Goal: Task Accomplishment & Management: Manage account settings

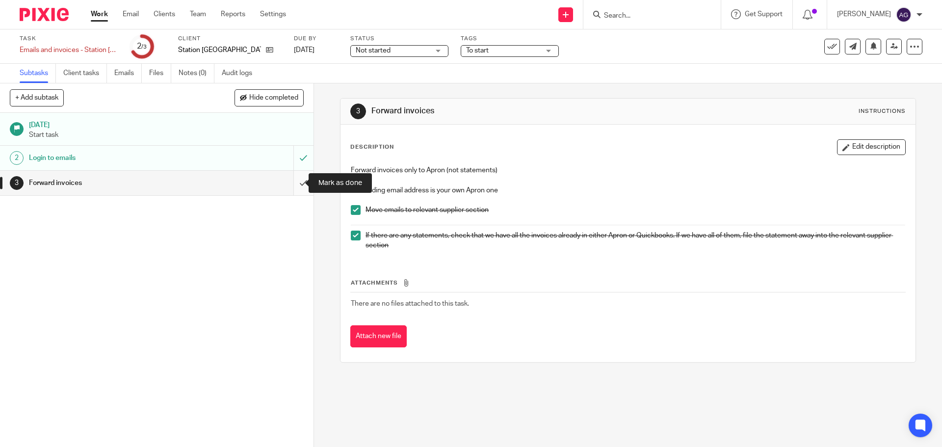
click at [293, 182] on input "submit" at bounding box center [156, 183] width 313 height 25
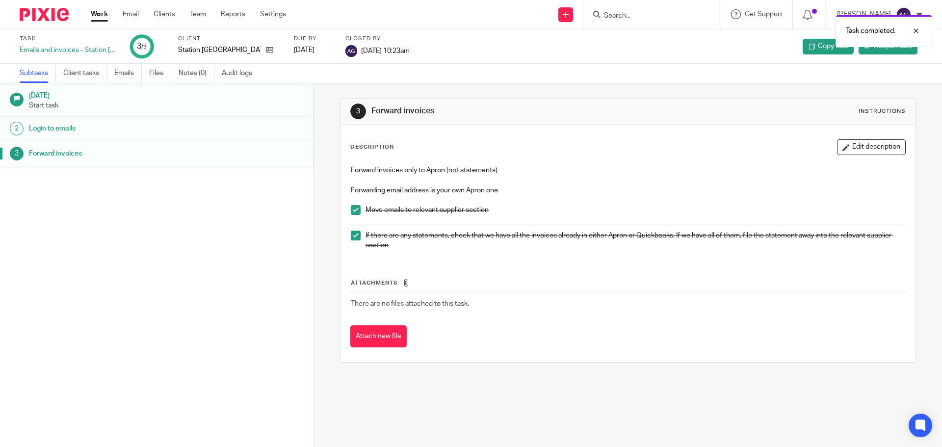
click at [48, 15] on img at bounding box center [44, 14] width 49 height 13
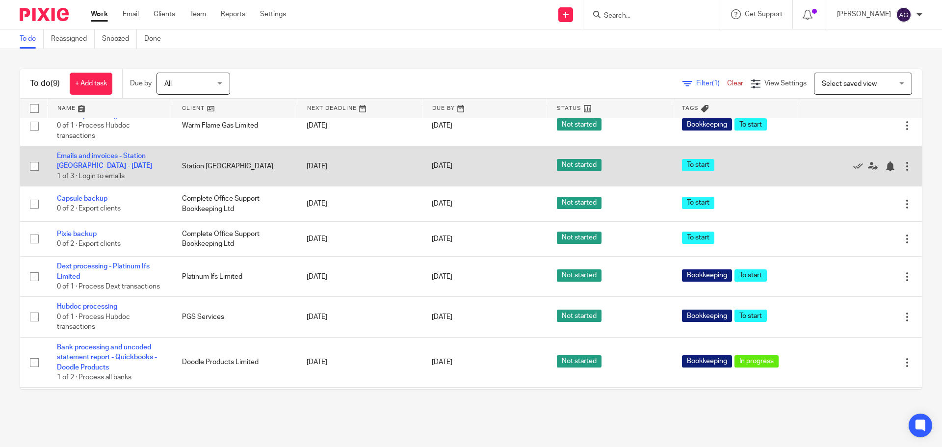
scroll to position [112, 0]
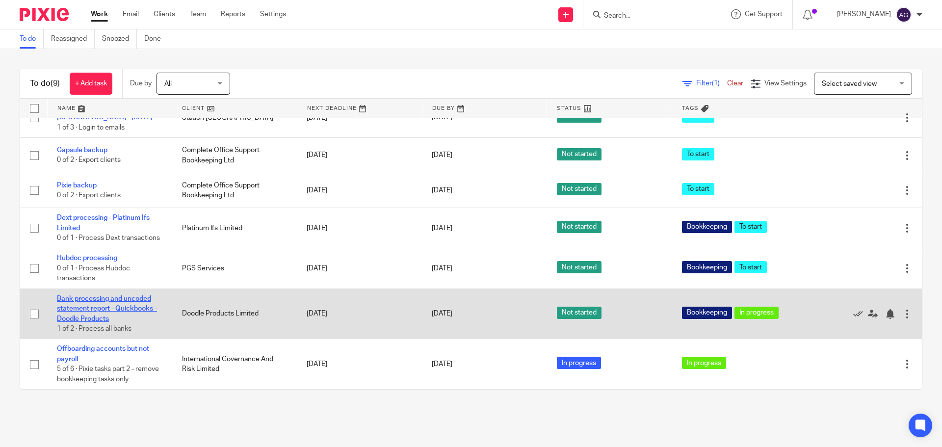
click at [139, 296] on link "Bank processing and uncoded statement report - Quickbooks - Doodle Products" at bounding box center [107, 308] width 100 height 27
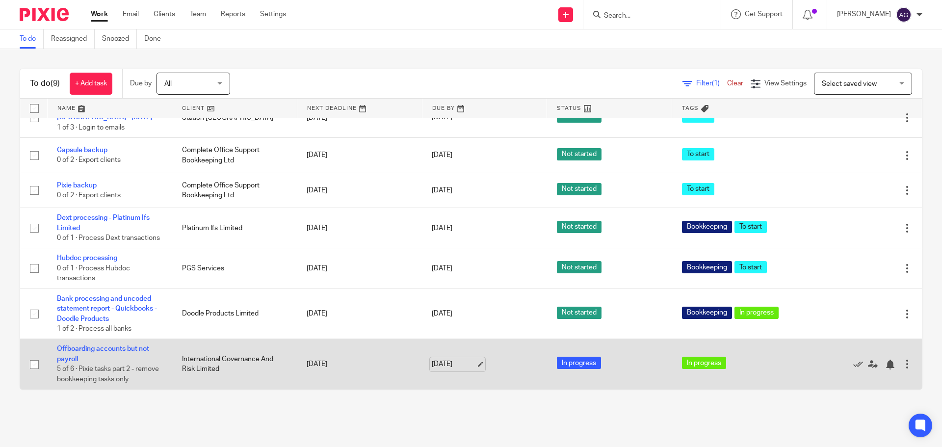
scroll to position [112, 0]
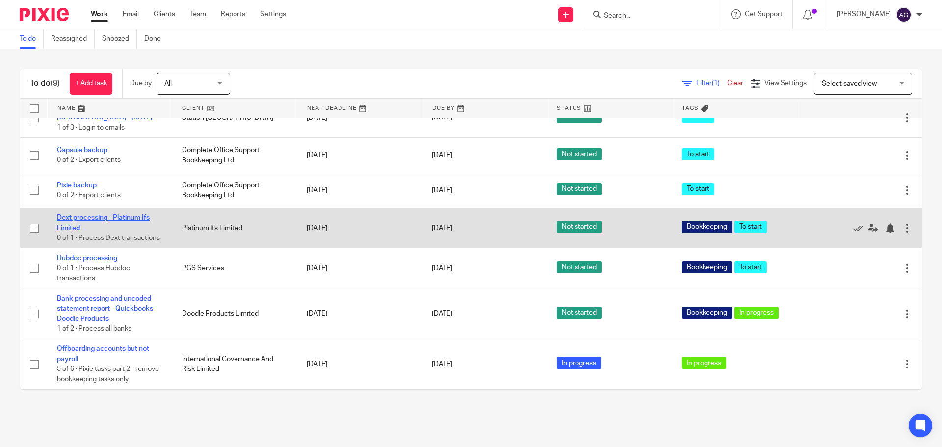
click at [123, 214] on link "Dext processing - Platinum Ifs Limited" at bounding box center [103, 222] width 93 height 17
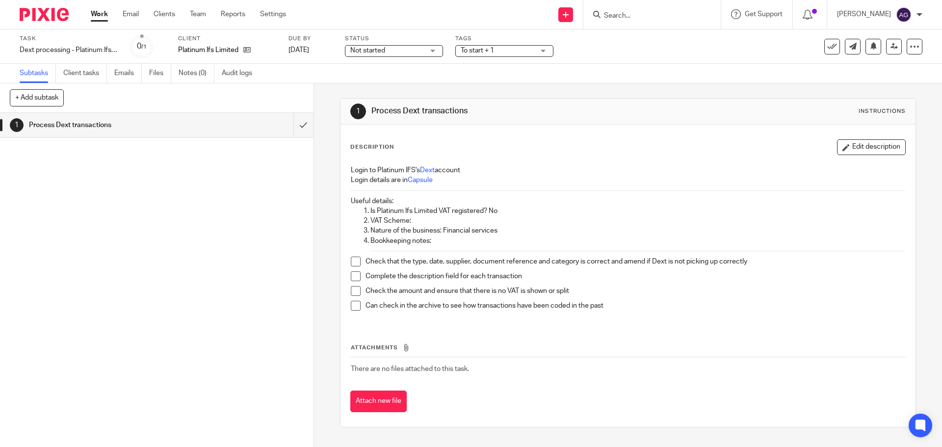
click at [355, 260] on span at bounding box center [356, 262] width 10 height 10
click at [347, 279] on div "Login to Platinum IFS's Dext account Login details are in Capsule Useful detail…" at bounding box center [628, 241] width 564 height 162
click at [351, 278] on span at bounding box center [356, 276] width 10 height 10
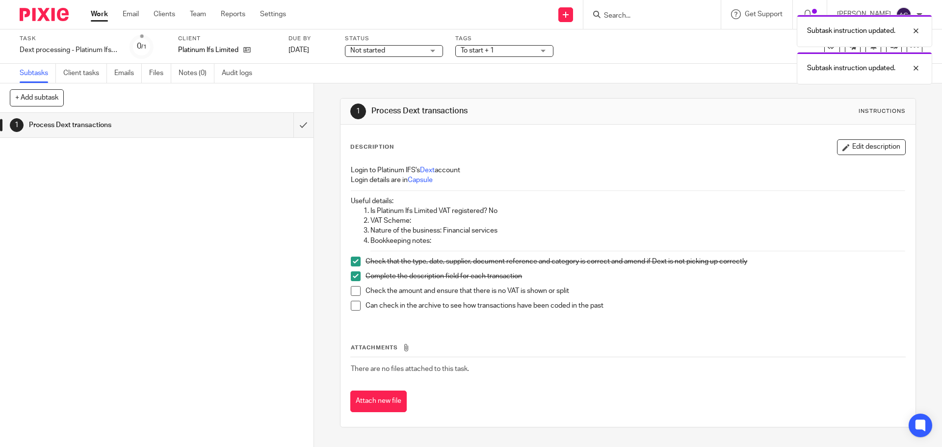
click at [351, 286] on span at bounding box center [356, 291] width 10 height 10
click at [351, 299] on li "Check the amount and ensure that there is no VAT is shown or split" at bounding box center [628, 293] width 554 height 15
click at [351, 301] on span at bounding box center [356, 306] width 10 height 10
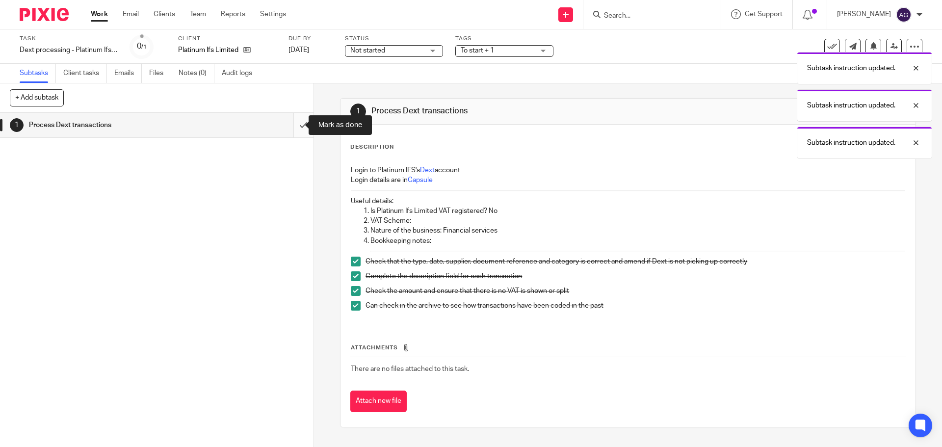
click at [286, 122] on input "submit" at bounding box center [156, 125] width 313 height 25
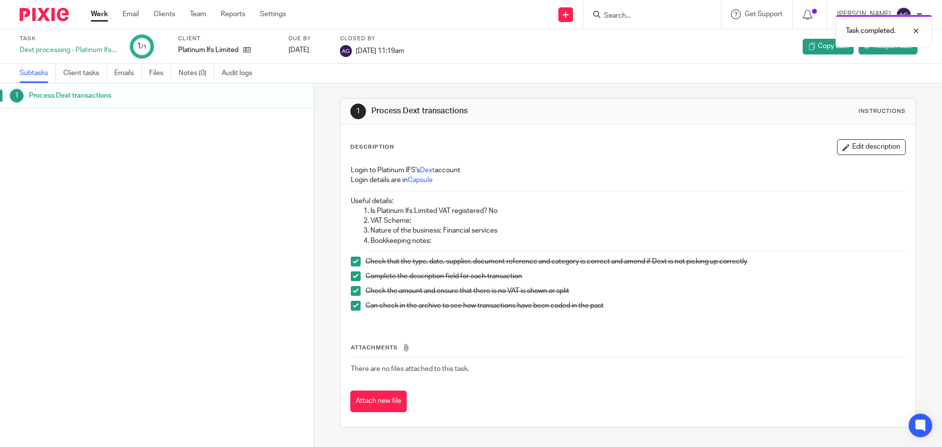
click at [50, 16] on img at bounding box center [44, 14] width 49 height 13
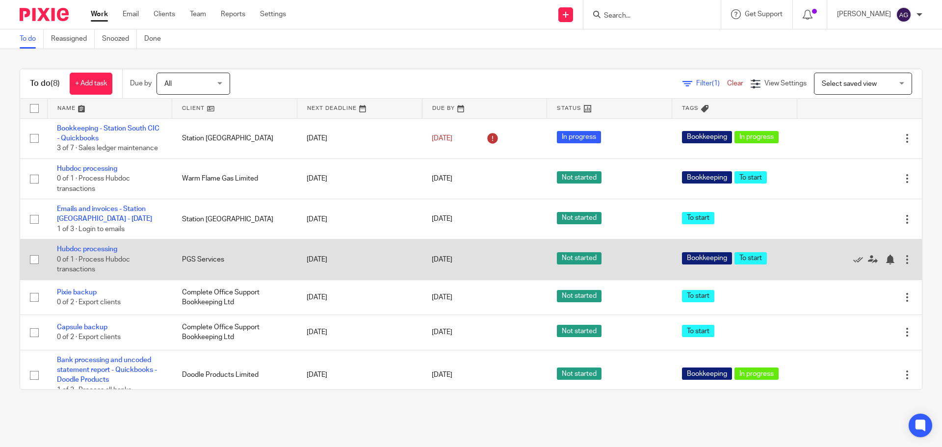
click at [98, 256] on span "0 of 1 · Process Hubdoc transactions" at bounding box center [93, 264] width 73 height 17
click at [104, 247] on link "Hubdoc processing" at bounding box center [87, 249] width 60 height 7
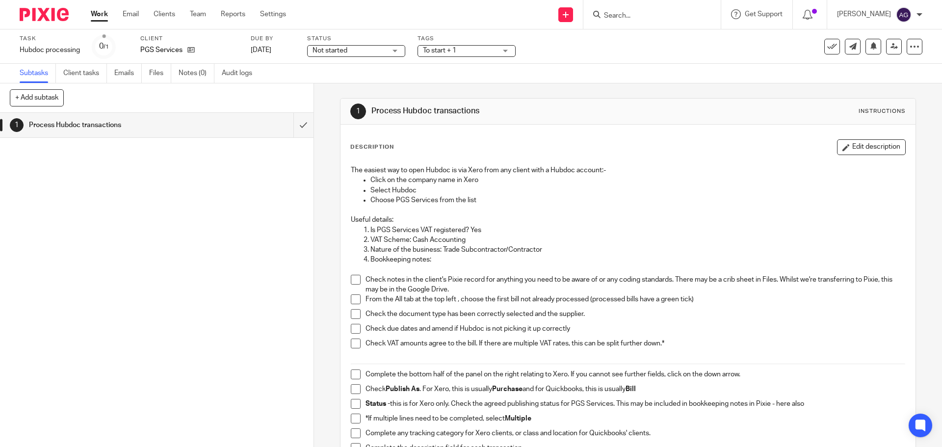
click at [352, 277] on span at bounding box center [356, 280] width 10 height 10
click at [352, 301] on span at bounding box center [356, 299] width 10 height 10
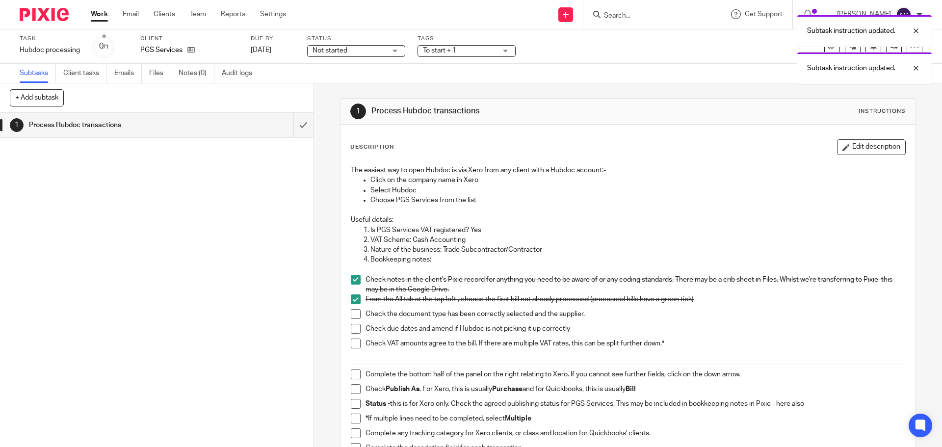
click at [352, 313] on span at bounding box center [356, 314] width 10 height 10
click at [353, 326] on span at bounding box center [356, 329] width 10 height 10
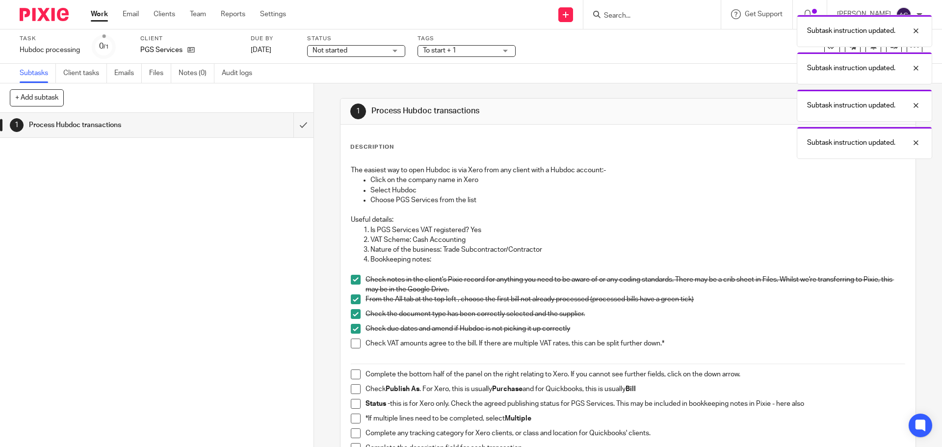
click at [355, 340] on span at bounding box center [356, 343] width 10 height 10
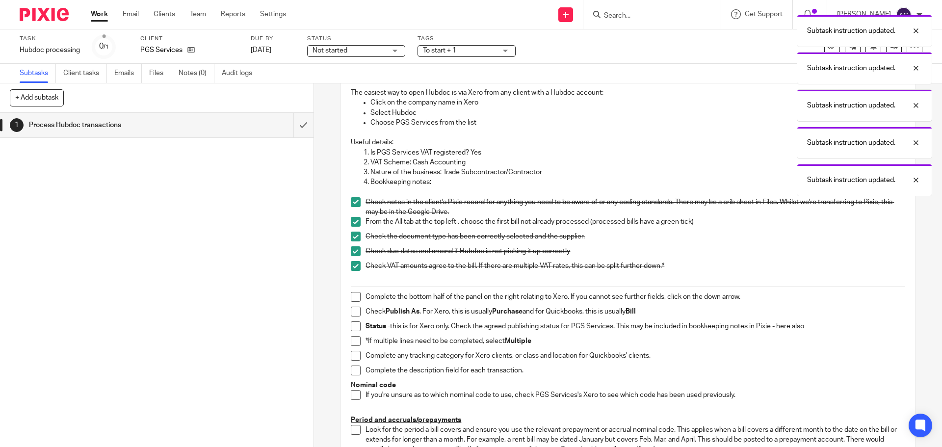
scroll to position [147, 0]
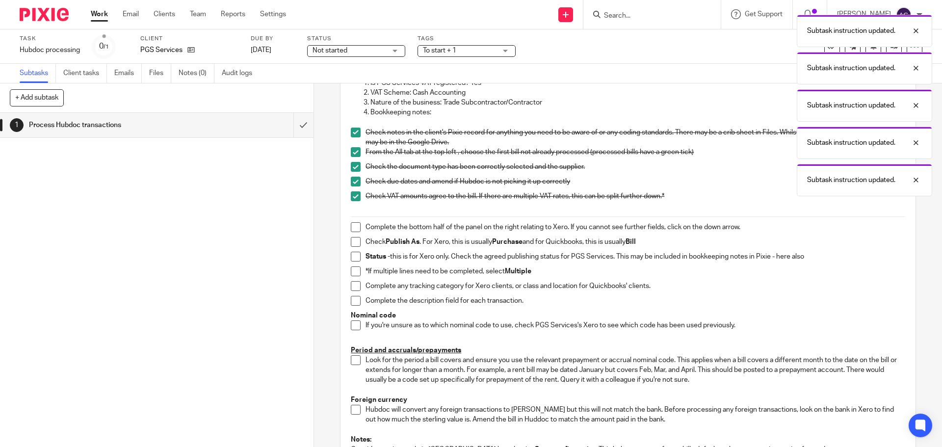
click at [351, 224] on span at bounding box center [356, 227] width 10 height 10
click at [351, 246] on span at bounding box center [356, 242] width 10 height 10
click at [356, 257] on span at bounding box center [356, 257] width 10 height 10
click at [352, 268] on span at bounding box center [356, 271] width 10 height 10
click at [355, 286] on span at bounding box center [356, 286] width 10 height 10
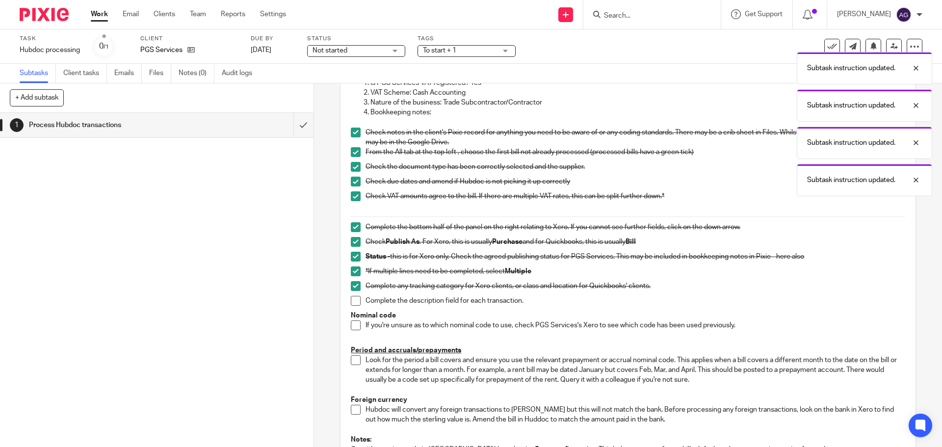
click at [355, 307] on li "Complete the description field for each transaction." at bounding box center [628, 303] width 554 height 15
click at [353, 302] on span at bounding box center [356, 301] width 10 height 10
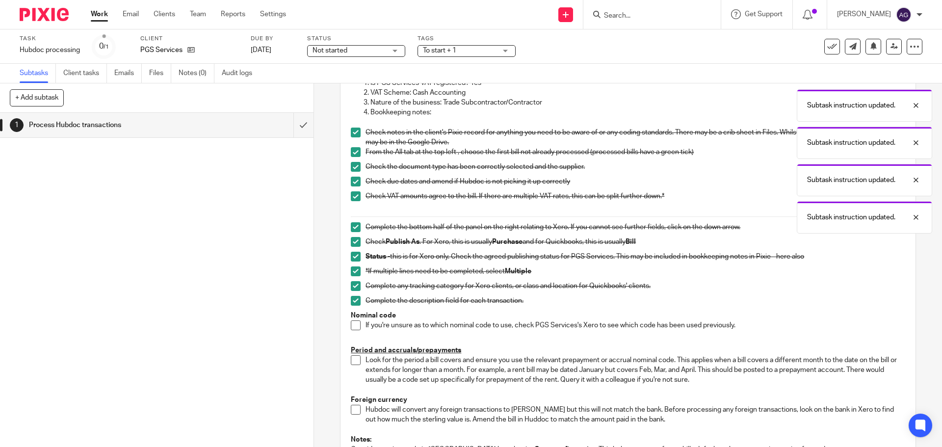
drag, startPoint x: 353, startPoint y: 322, endPoint x: 353, endPoint y: 330, distance: 8.4
click at [353, 322] on span at bounding box center [356, 325] width 10 height 10
click at [351, 365] on li "Look for the period a bill covers and ensure you use the relevant prepayment or…" at bounding box center [628, 370] width 554 height 30
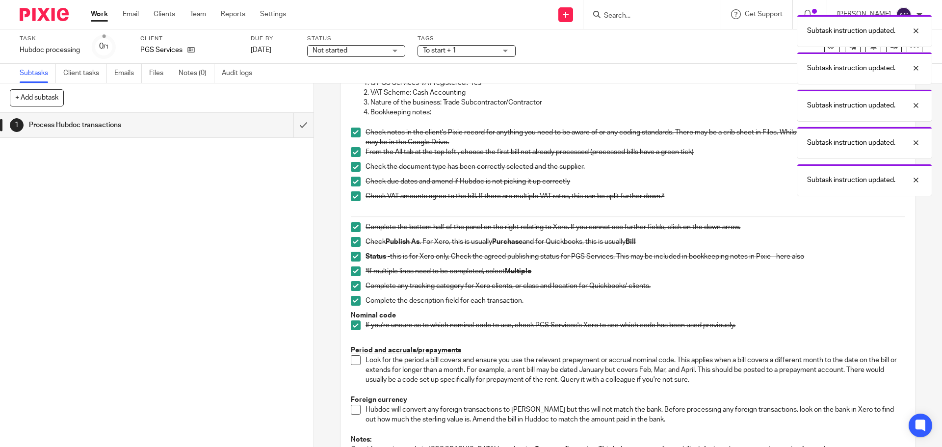
click at [351, 361] on span at bounding box center [356, 360] width 10 height 10
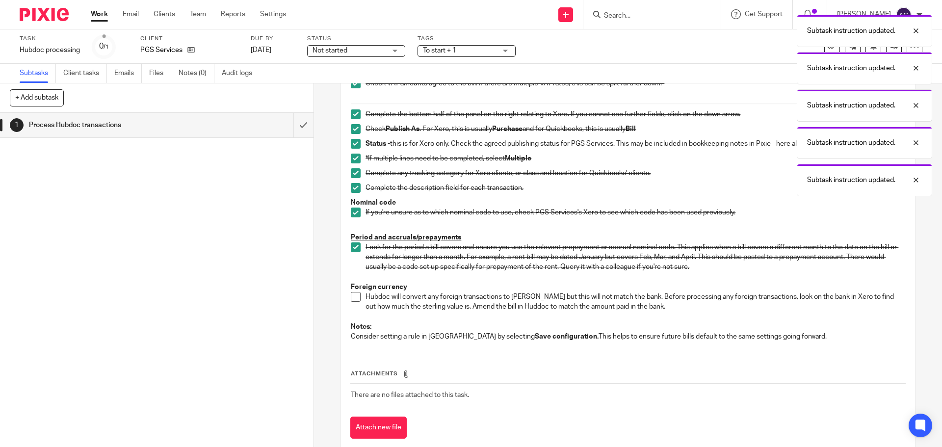
scroll to position [282, 0]
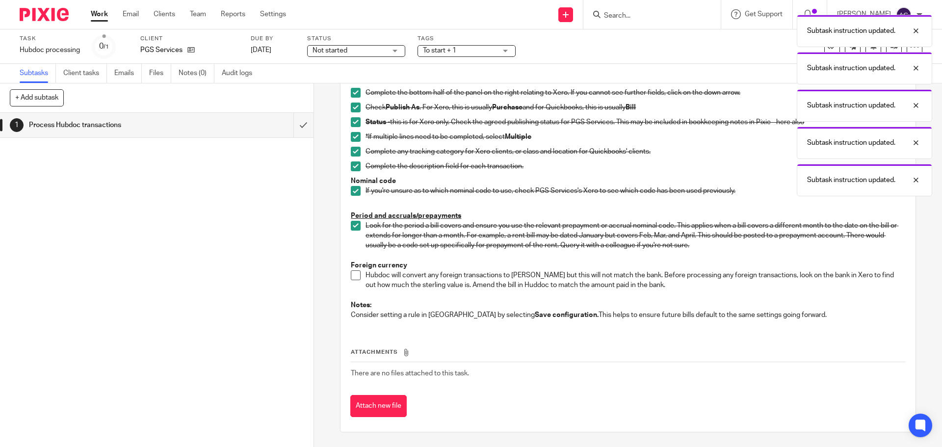
click at [351, 280] on span at bounding box center [356, 275] width 10 height 10
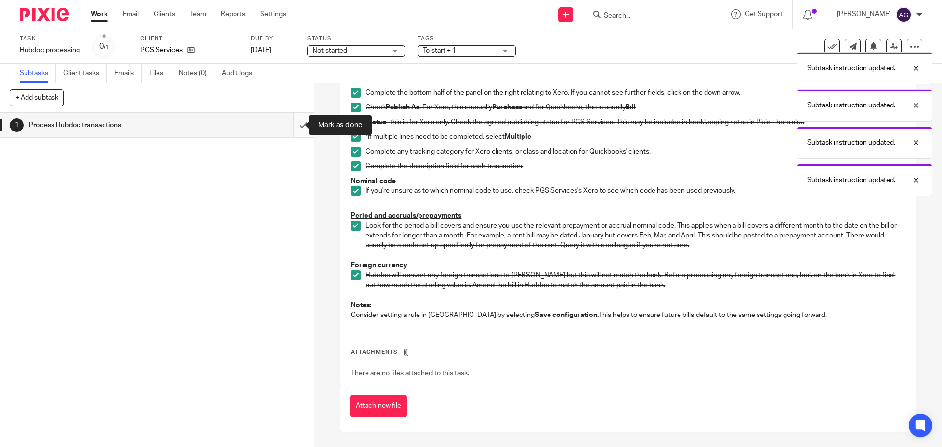
click at [294, 126] on input "submit" at bounding box center [156, 125] width 313 height 25
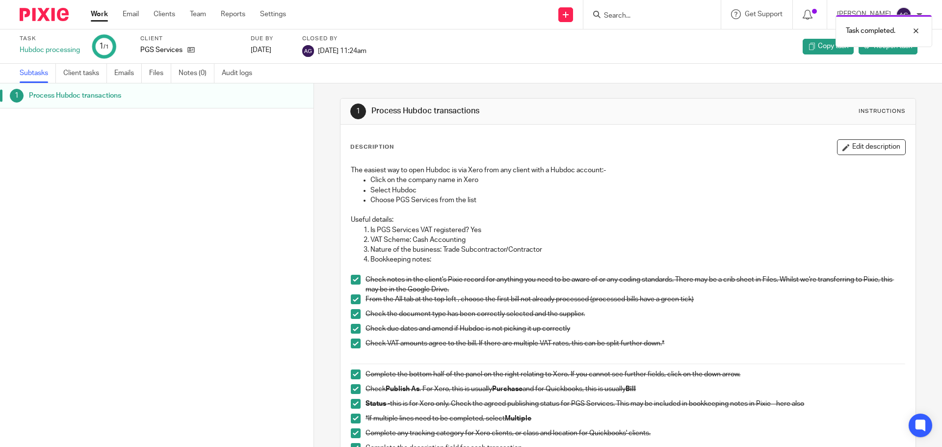
click at [57, 14] on img at bounding box center [44, 14] width 49 height 13
click at [46, 18] on img at bounding box center [44, 14] width 49 height 13
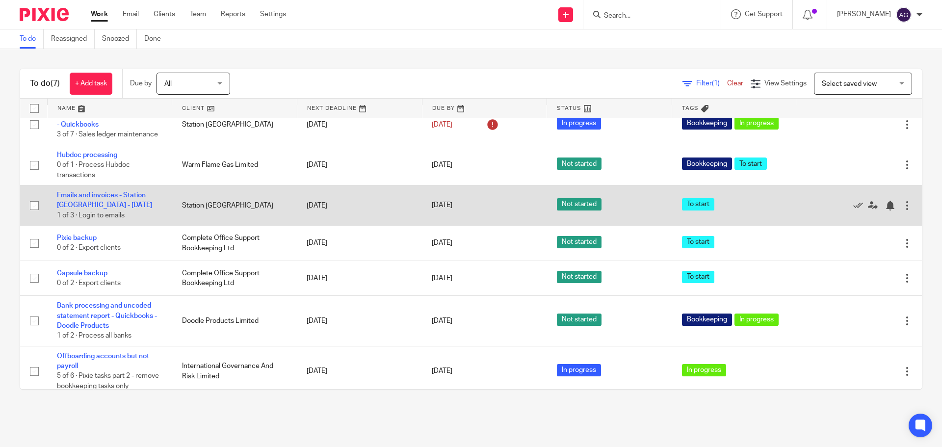
scroll to position [21, 0]
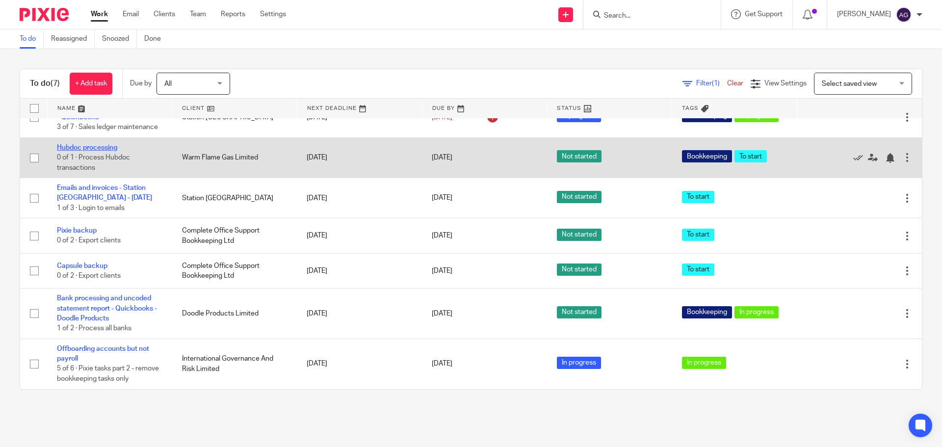
click at [115, 146] on link "Hubdoc processing" at bounding box center [87, 147] width 60 height 7
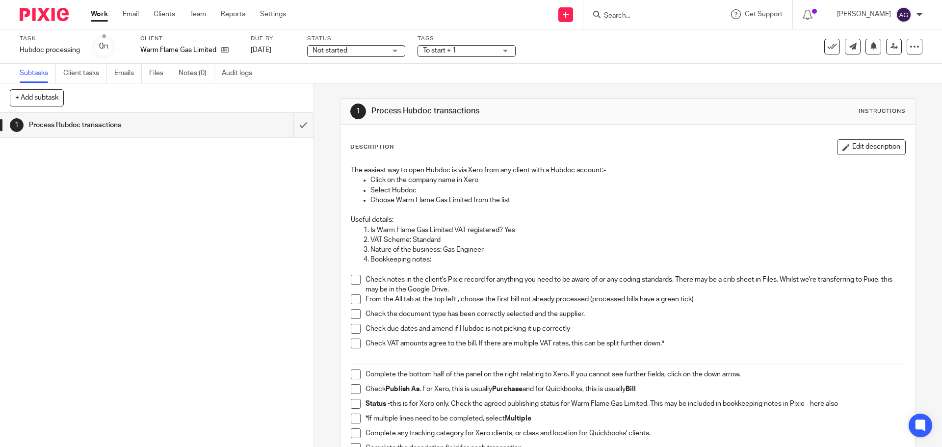
click at [355, 278] on span at bounding box center [356, 280] width 10 height 10
click at [352, 299] on span at bounding box center [356, 299] width 10 height 10
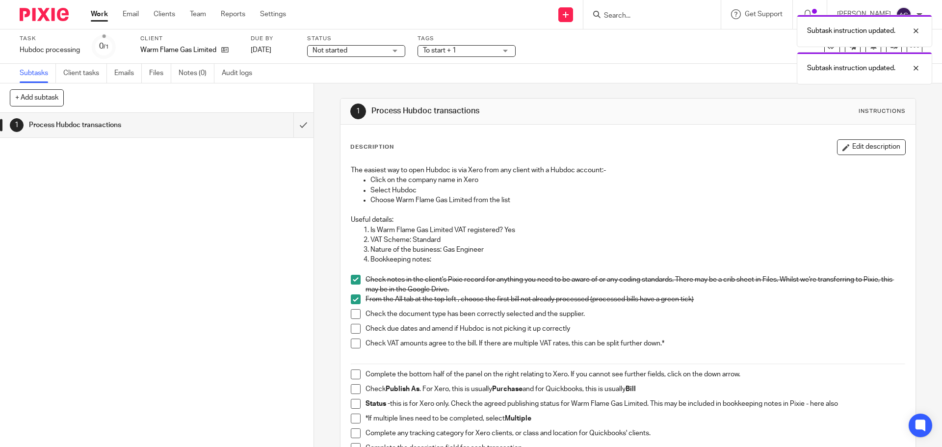
click at [352, 314] on span at bounding box center [356, 314] width 10 height 10
click at [356, 328] on span at bounding box center [356, 329] width 10 height 10
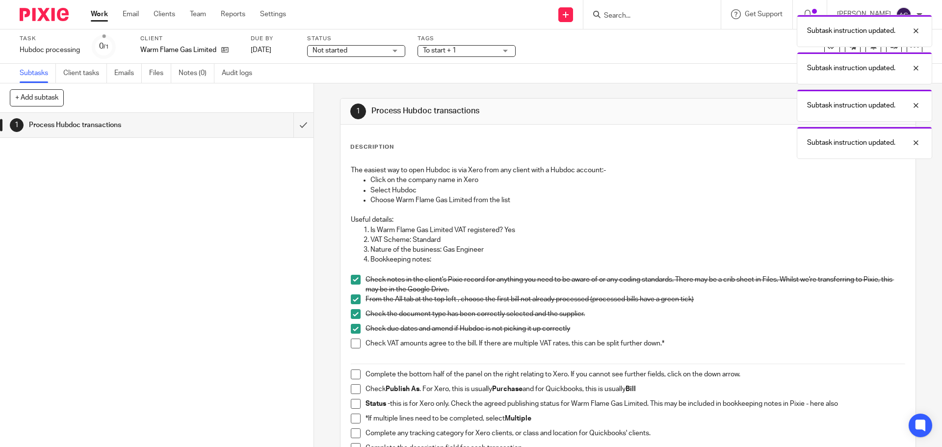
click at [353, 340] on span at bounding box center [356, 343] width 10 height 10
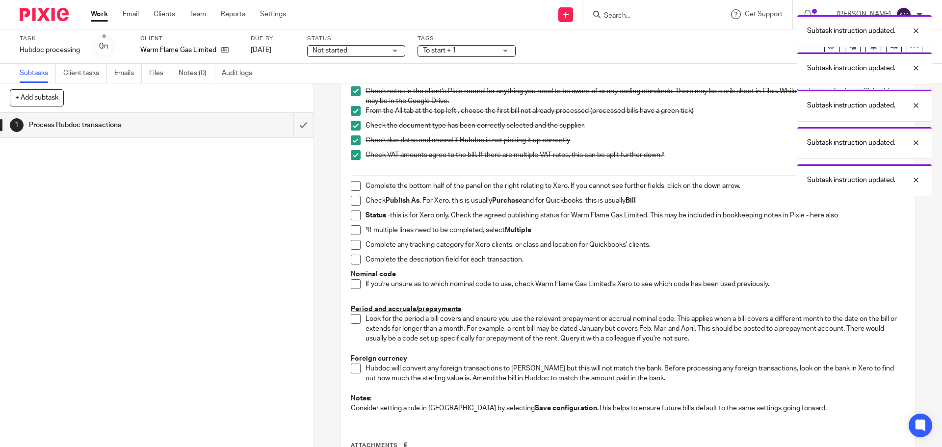
scroll to position [196, 0]
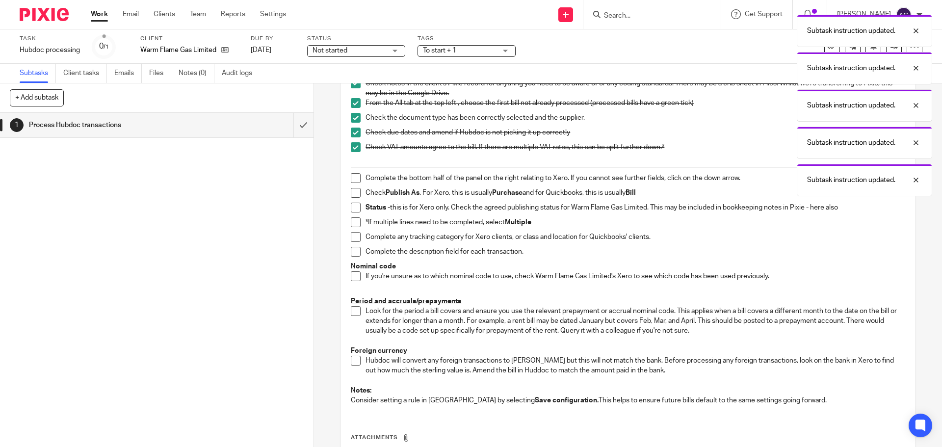
click at [359, 178] on li "Complete the bottom half of the panel on the right relating to Xero. If you can…" at bounding box center [628, 180] width 554 height 15
click at [355, 180] on span at bounding box center [356, 178] width 10 height 10
click at [351, 199] on li "Check Publish As . For Xero, this is usually Purchase and for Quickbooks, this …" at bounding box center [628, 195] width 554 height 15
click at [351, 195] on span at bounding box center [356, 193] width 10 height 10
click at [355, 205] on span at bounding box center [356, 208] width 10 height 10
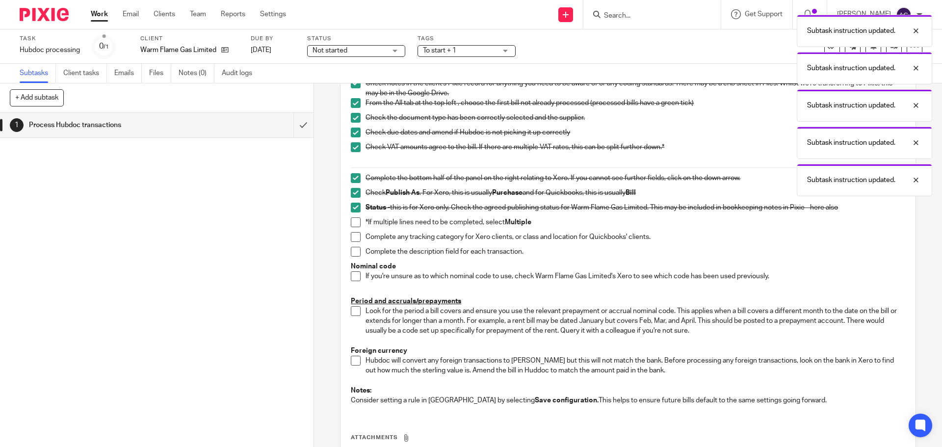
click at [351, 229] on li "*If multiple lines need to be completed, select Multiple" at bounding box center [628, 224] width 554 height 15
click at [351, 225] on span at bounding box center [356, 222] width 10 height 10
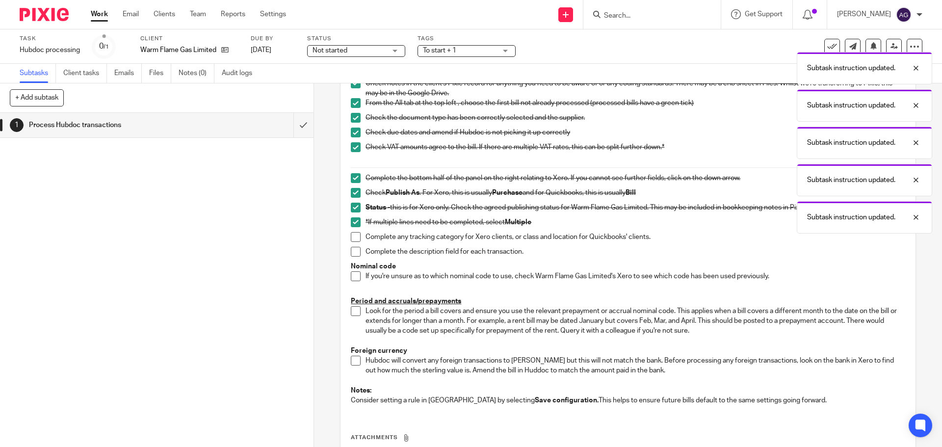
click at [351, 230] on li "*If multiple lines need to be completed, select Multiple" at bounding box center [628, 224] width 554 height 15
click at [352, 241] on span at bounding box center [356, 237] width 10 height 10
click at [351, 251] on span at bounding box center [356, 252] width 10 height 10
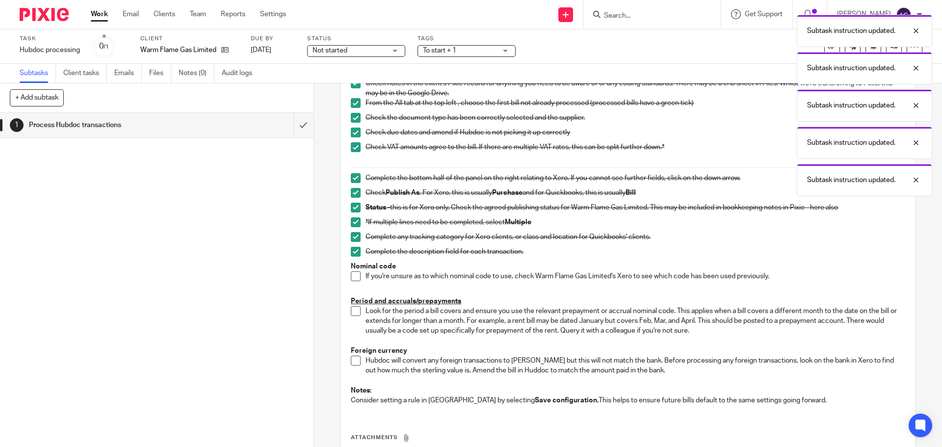
click at [351, 274] on span at bounding box center [356, 276] width 10 height 10
click at [355, 310] on span at bounding box center [356, 311] width 10 height 10
click at [354, 364] on span at bounding box center [356, 361] width 10 height 10
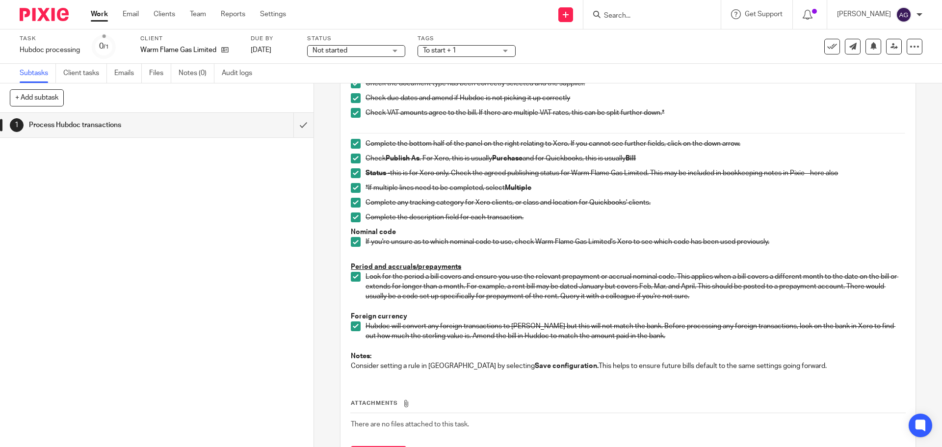
scroll to position [245, 0]
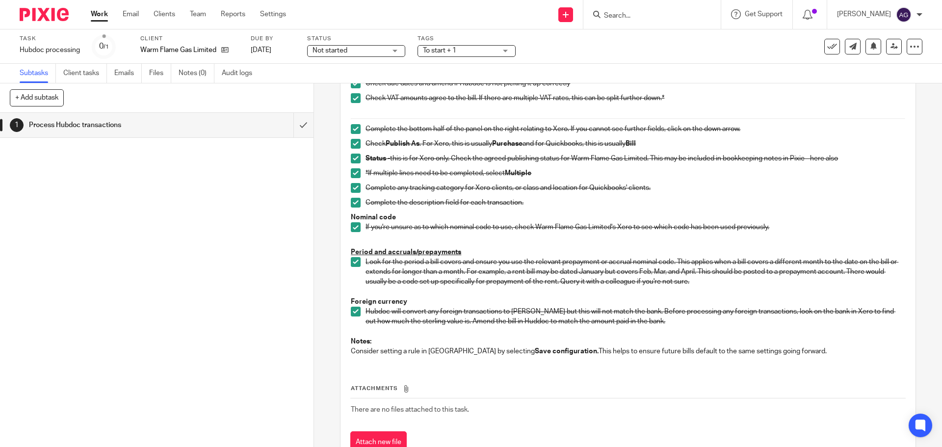
click at [23, 8] on img at bounding box center [44, 14] width 49 height 13
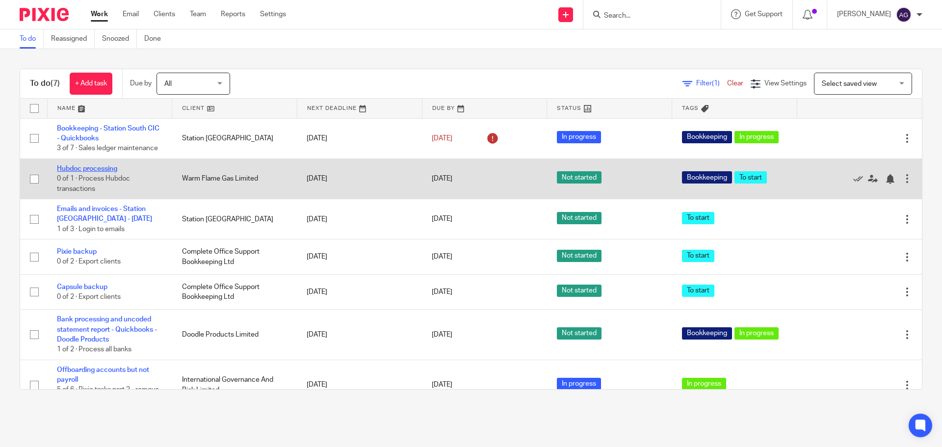
click at [83, 169] on link "Hubdoc processing" at bounding box center [87, 168] width 60 height 7
click at [68, 168] on link "Hubdoc processing" at bounding box center [87, 168] width 60 height 7
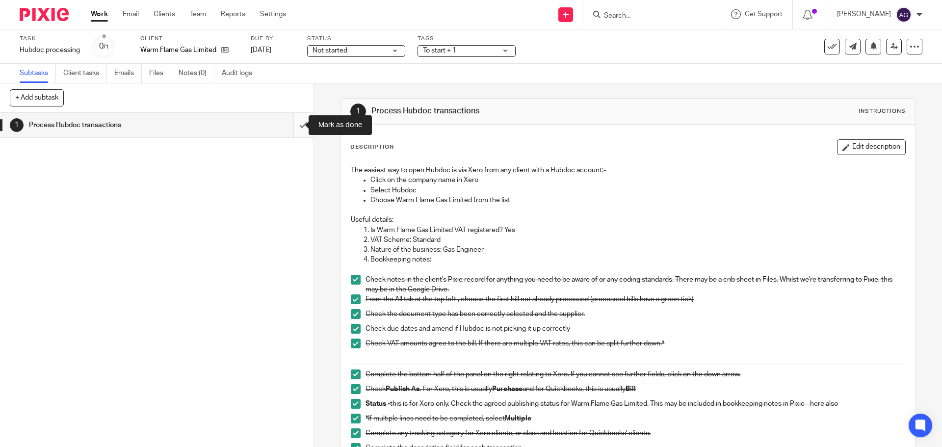
click at [291, 131] on input "submit" at bounding box center [156, 125] width 313 height 25
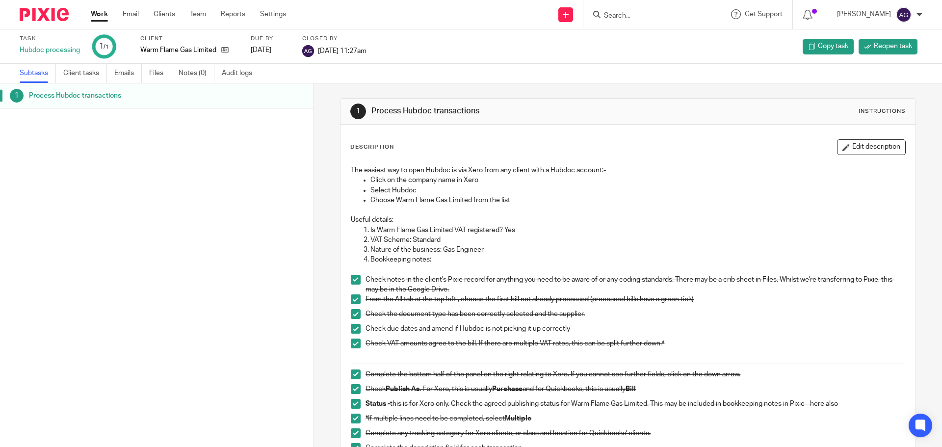
click at [66, 14] on img at bounding box center [44, 14] width 49 height 13
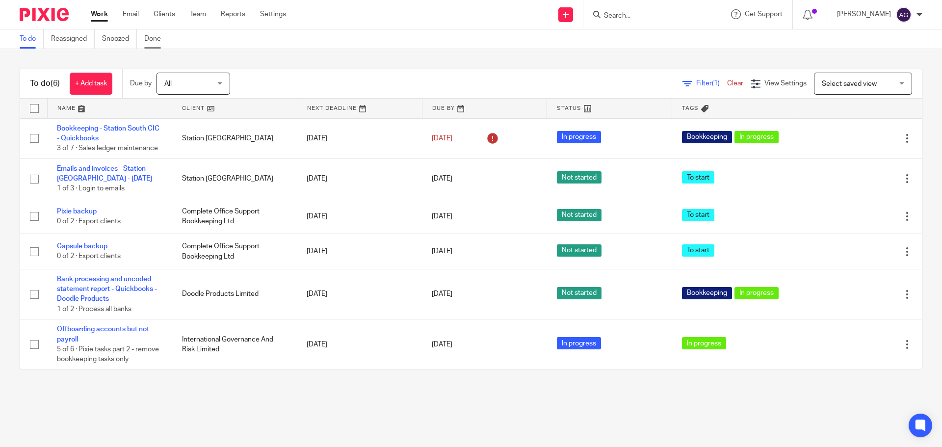
drag, startPoint x: 166, startPoint y: 28, endPoint x: 166, endPoint y: 33, distance: 4.9
click at [166, 32] on body "Work Email Clients Team Reports Settings Work Email Clients Team Reports Settin…" at bounding box center [471, 223] width 942 height 447
click at [166, 33] on link "Done" at bounding box center [156, 38] width 24 height 19
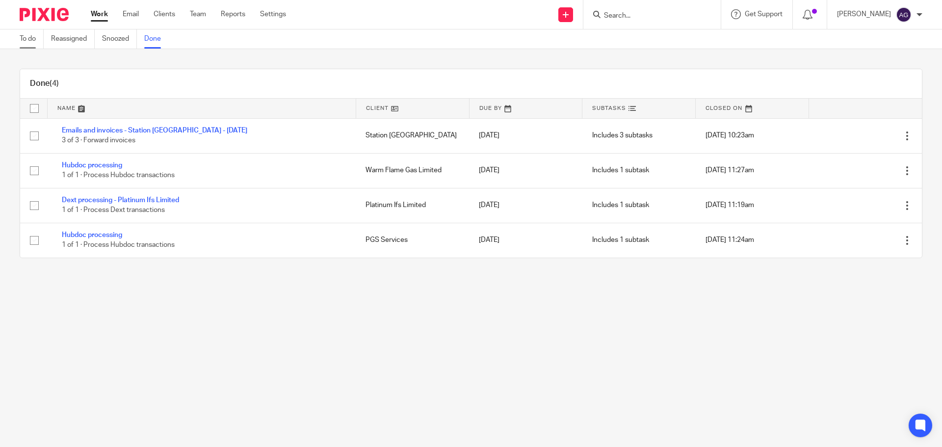
click at [32, 34] on link "To do" at bounding box center [32, 38] width 24 height 19
